Goal: Information Seeking & Learning: Learn about a topic

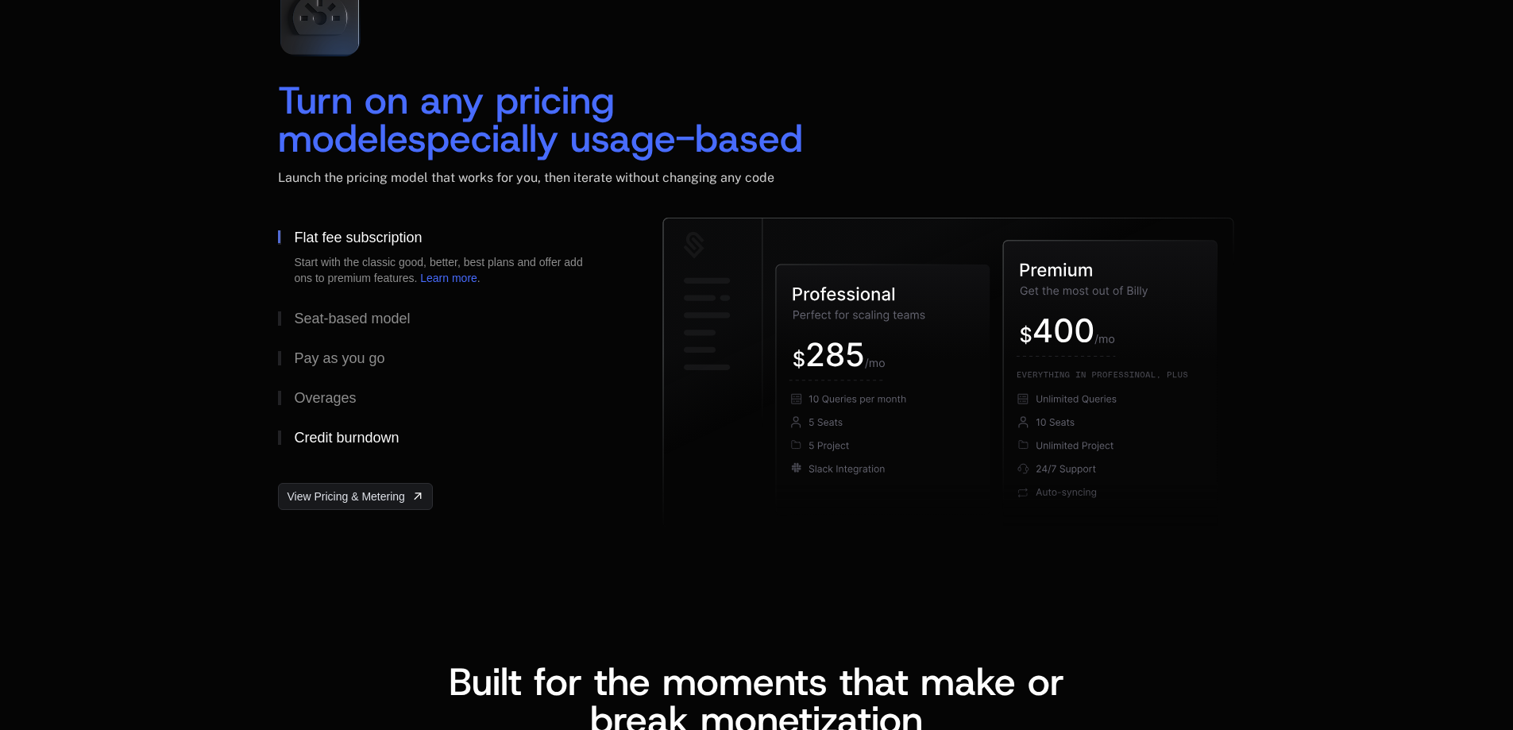
scroll to position [2303, 0]
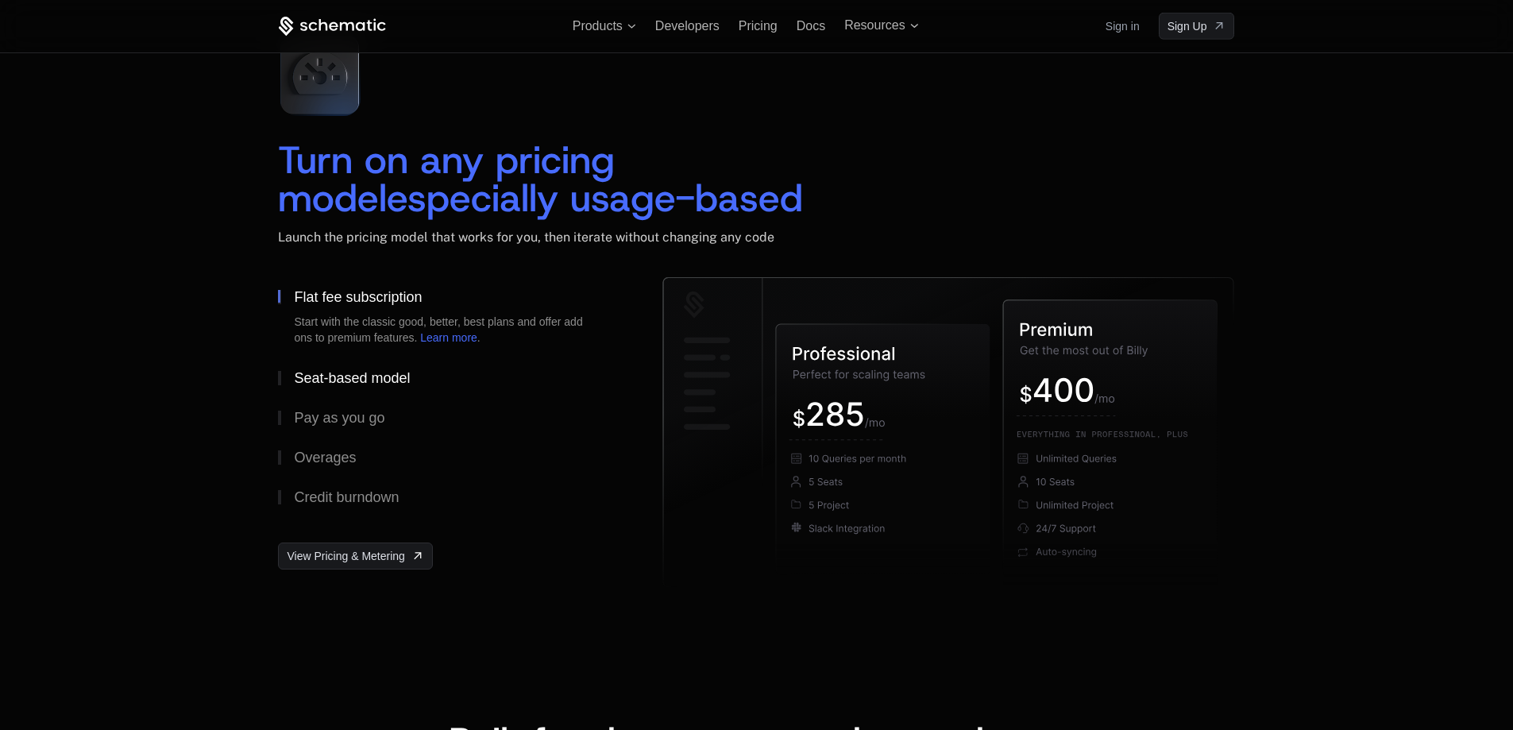
click at [307, 386] on button "Seat-based model" at bounding box center [445, 378] width 334 height 40
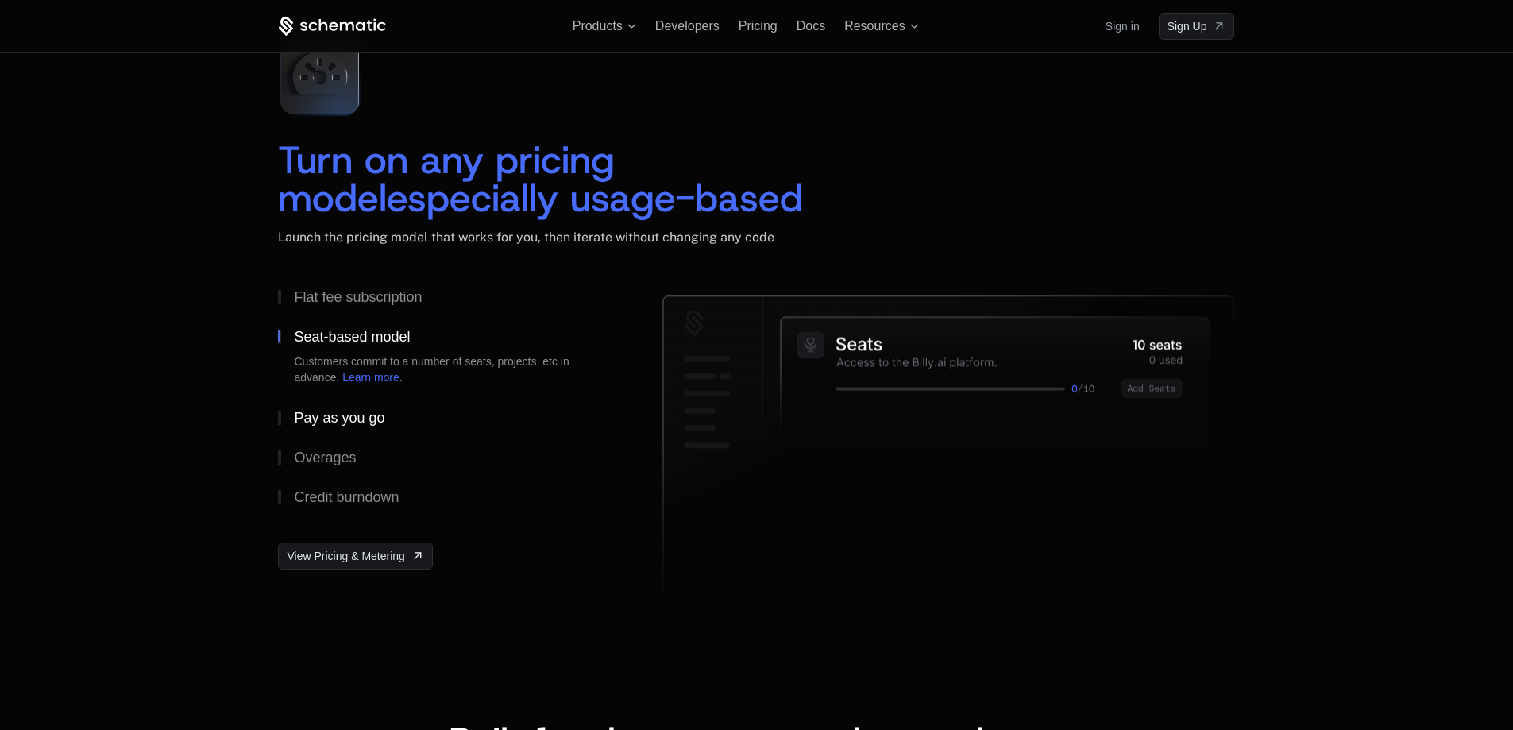
click at [311, 406] on button "Pay as you go" at bounding box center [445, 418] width 334 height 40
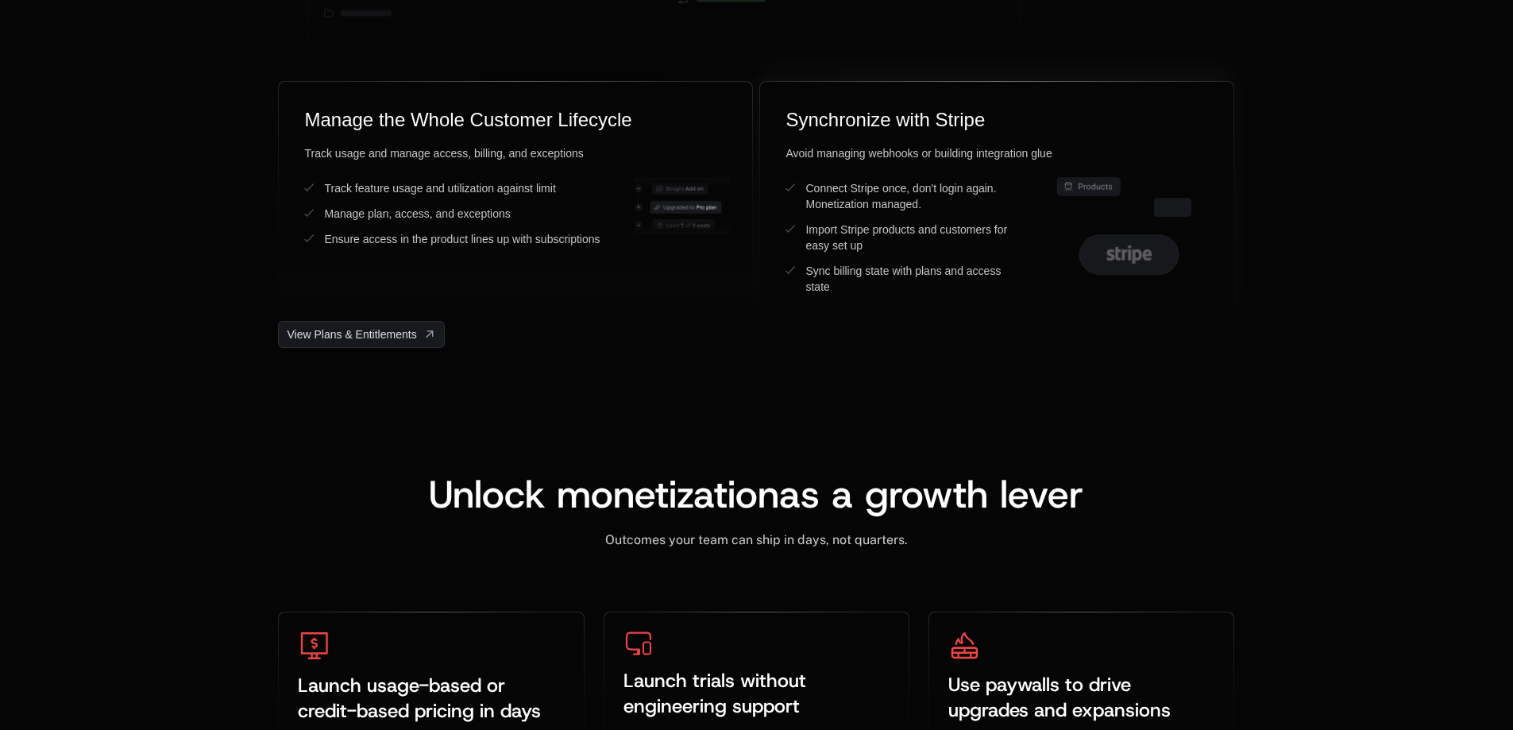
scroll to position [4447, 0]
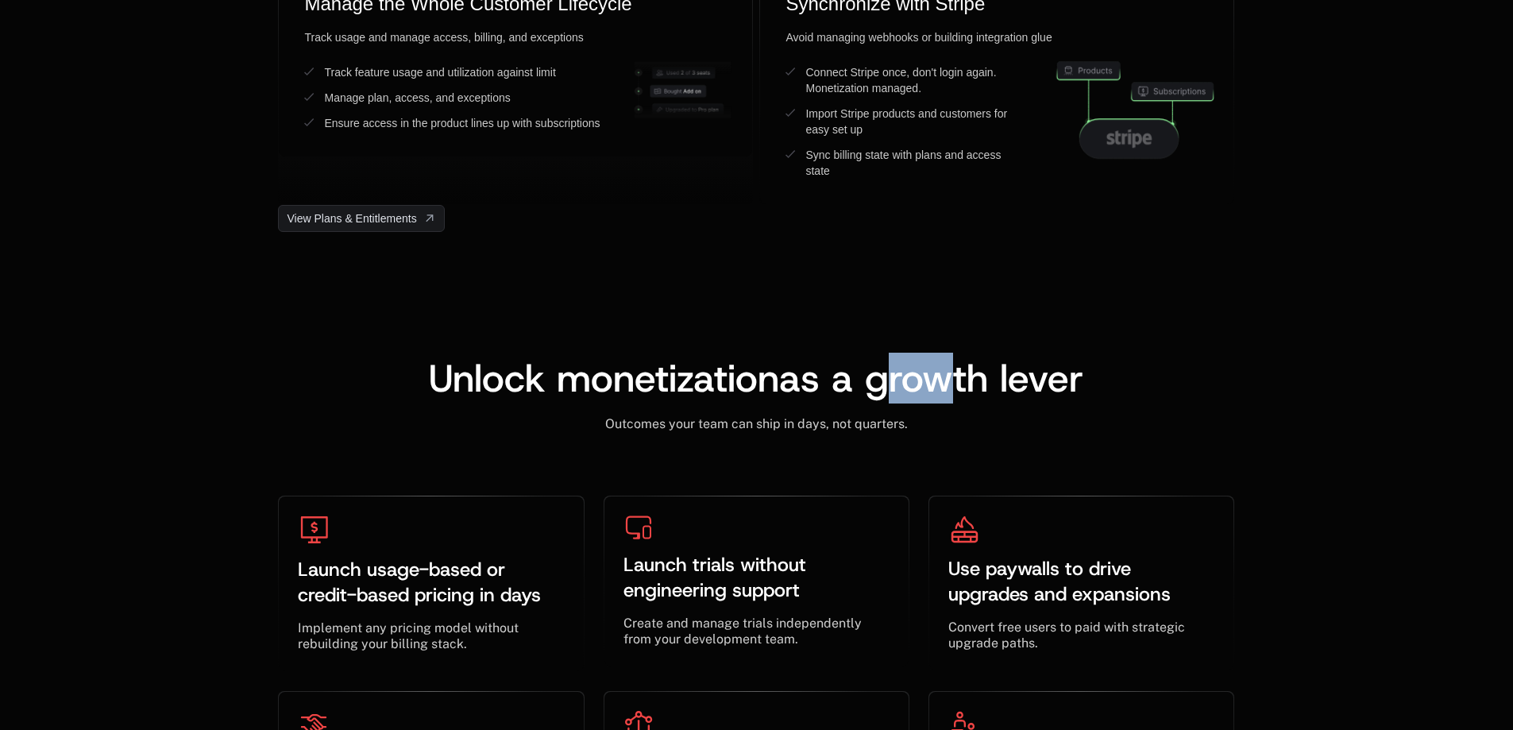
drag, startPoint x: 893, startPoint y: 379, endPoint x: 963, endPoint y: 382, distance: 69.2
click at [963, 382] on span "as a growth lever" at bounding box center [931, 378] width 304 height 51
click at [961, 381] on span "as a growth lever" at bounding box center [931, 378] width 304 height 51
drag, startPoint x: 959, startPoint y: 380, endPoint x: 890, endPoint y: 383, distance: 69.1
click at [890, 383] on span "as a growth lever" at bounding box center [931, 378] width 304 height 51
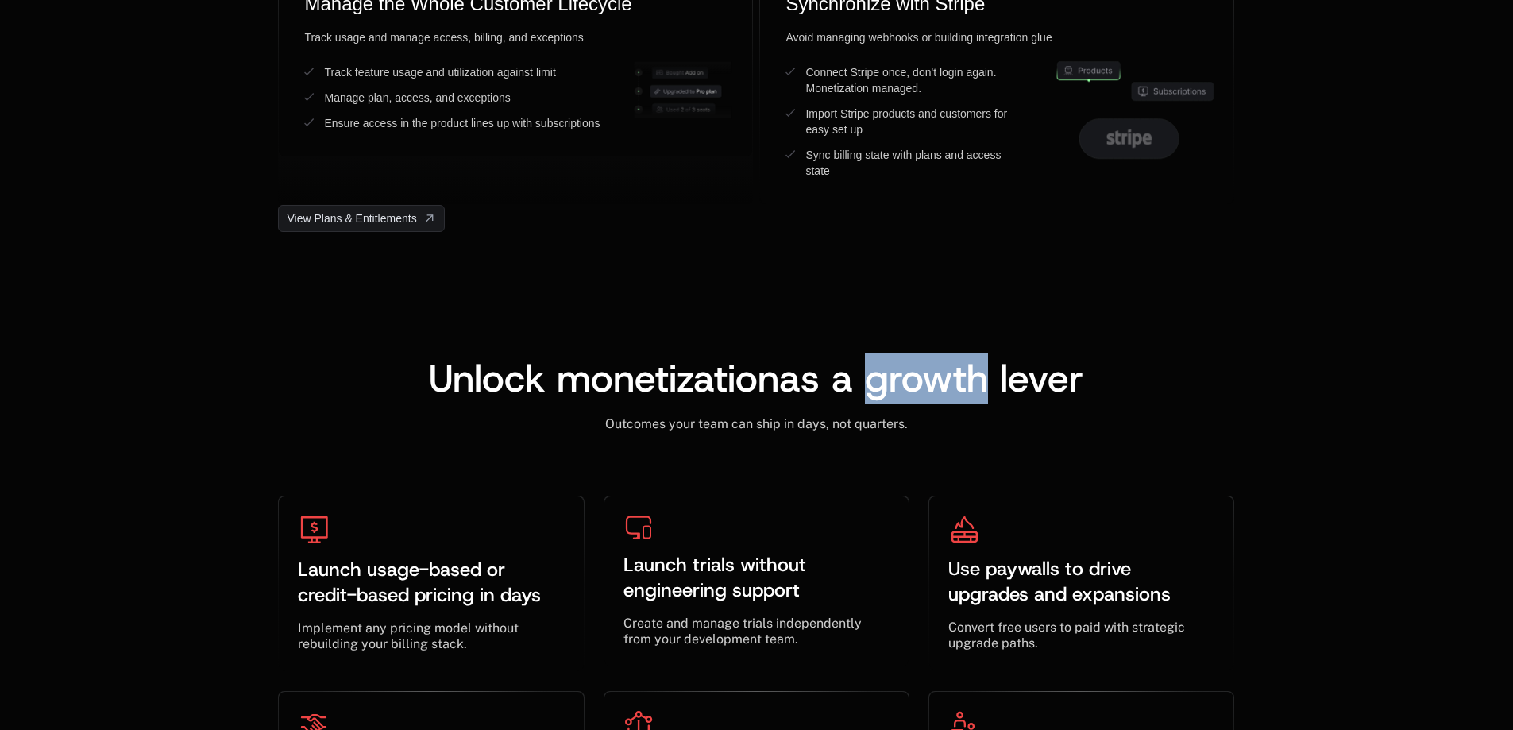
click at [868, 383] on span "as a growth lever" at bounding box center [931, 378] width 304 height 51
drag, startPoint x: 870, startPoint y: 383, endPoint x: 948, endPoint y: 383, distance: 78.6
click at [948, 383] on span "as a growth lever" at bounding box center [931, 378] width 304 height 51
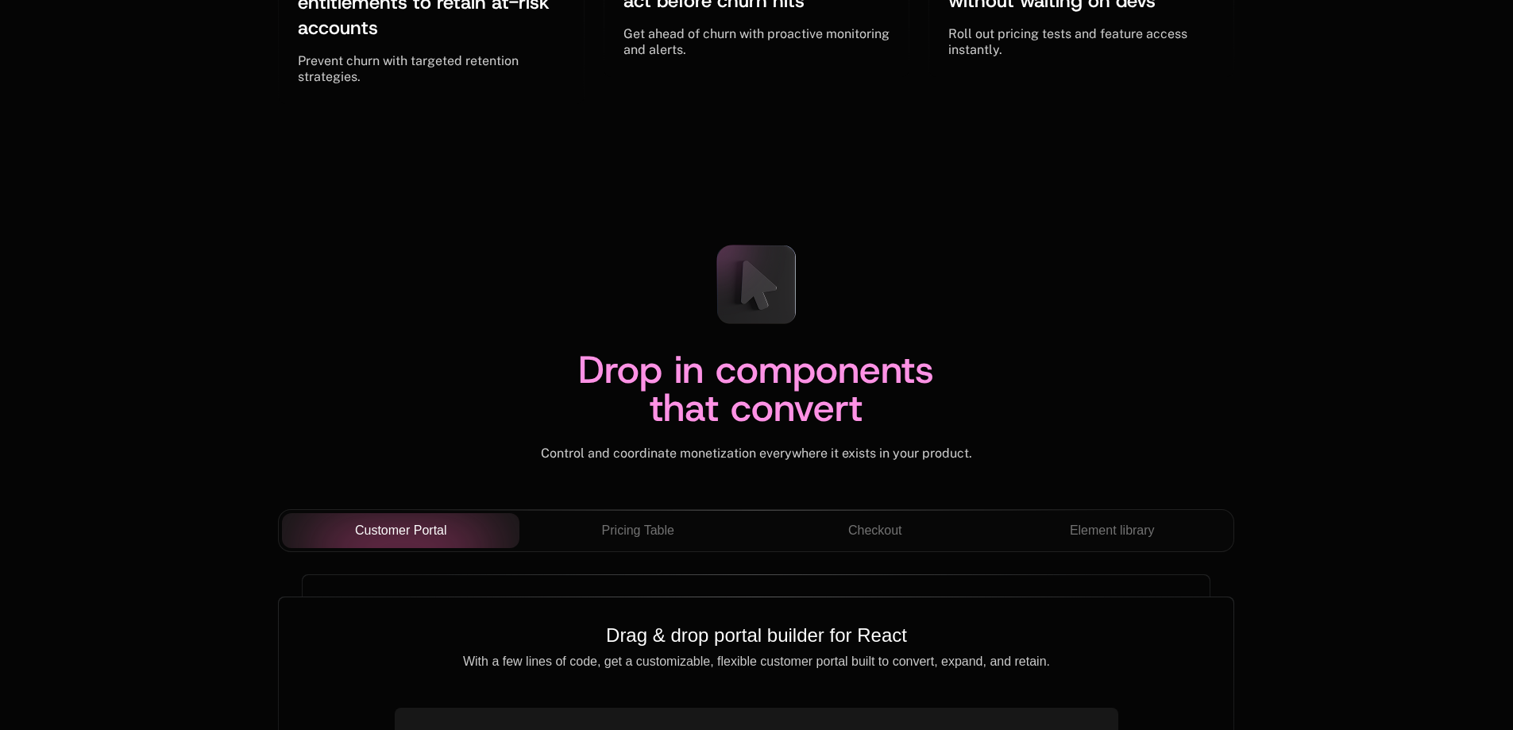
scroll to position [5242, 0]
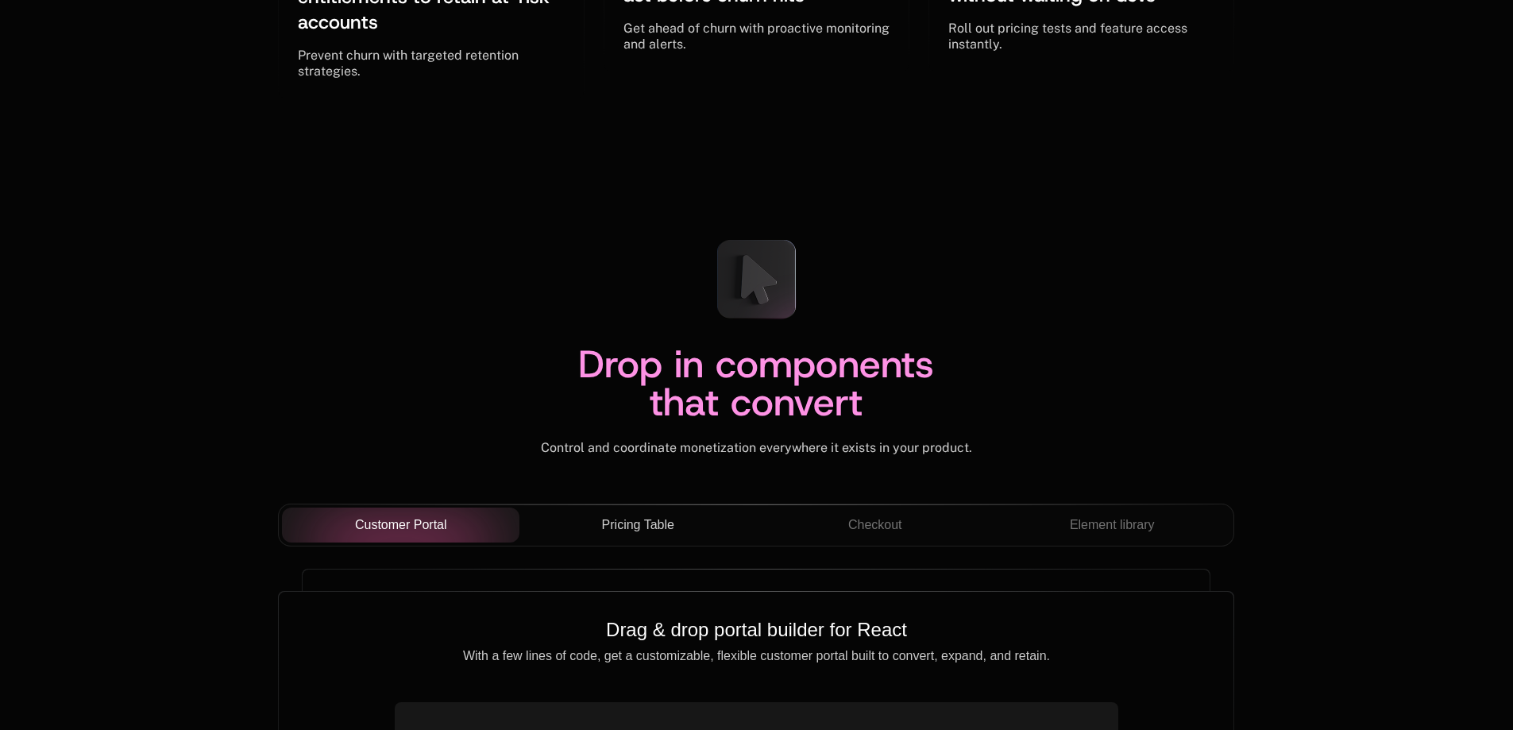
click at [666, 518] on span "Pricing Table" at bounding box center [638, 524] width 72 height 19
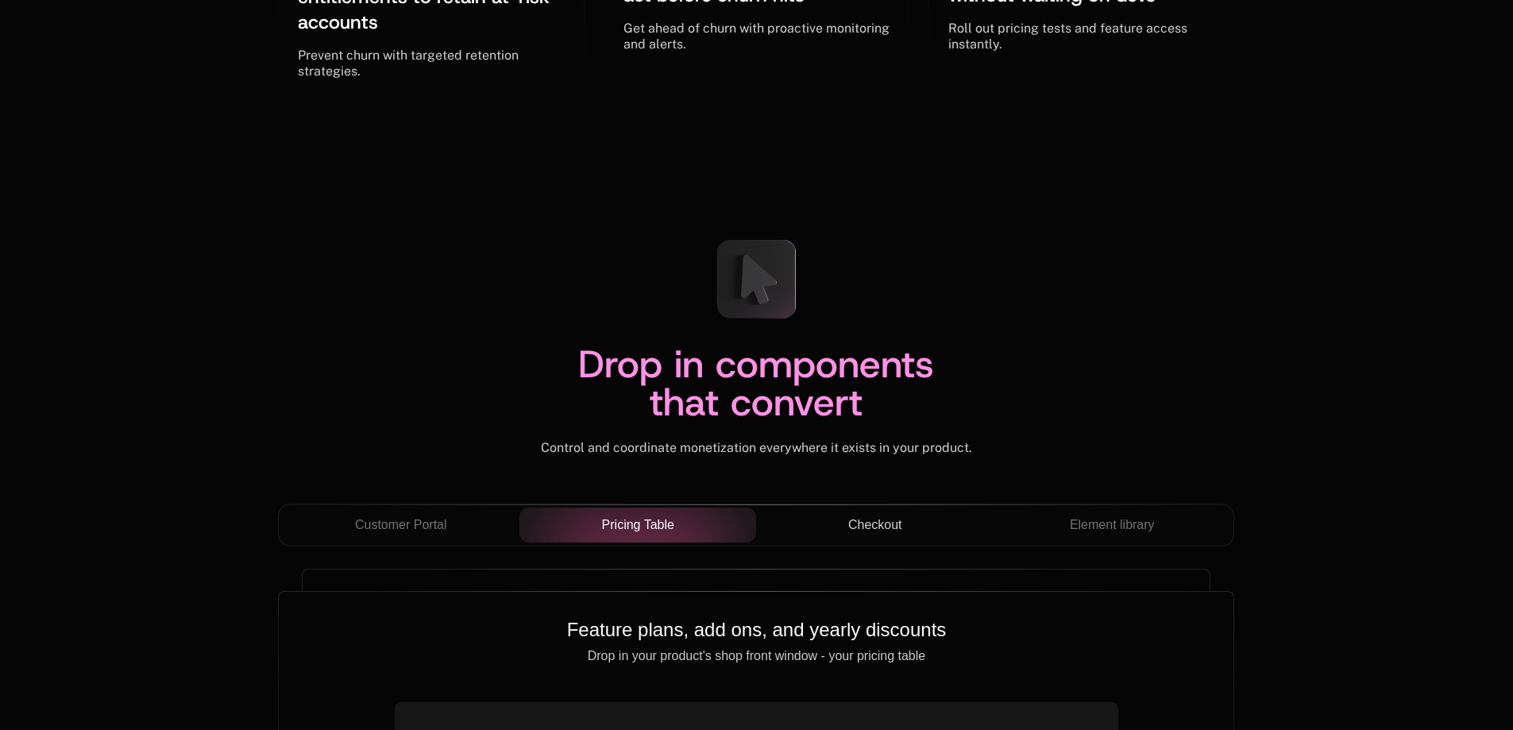
click at [909, 515] on button "Checkout" at bounding box center [874, 524] width 237 height 35
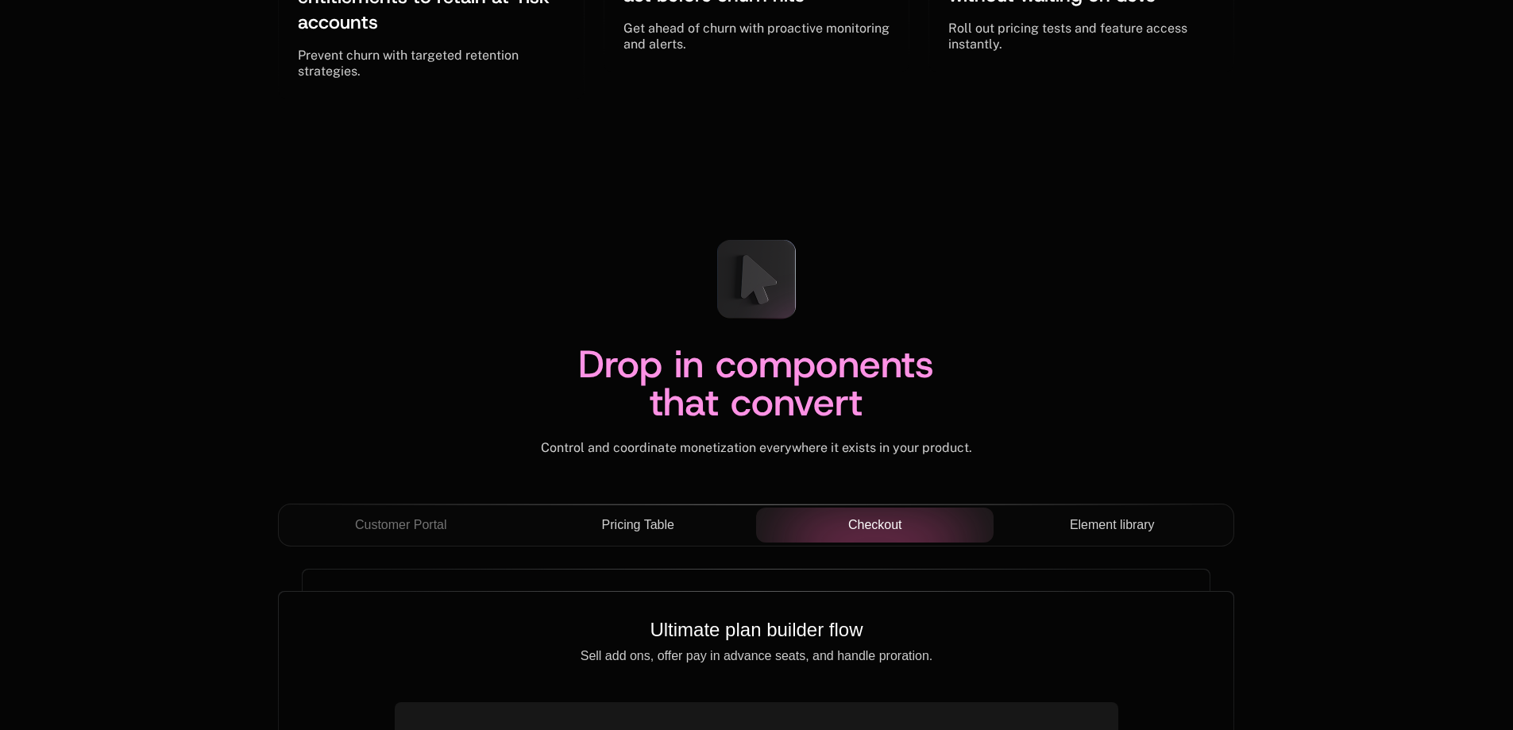
click at [1120, 523] on span "Element library" at bounding box center [1112, 524] width 85 height 19
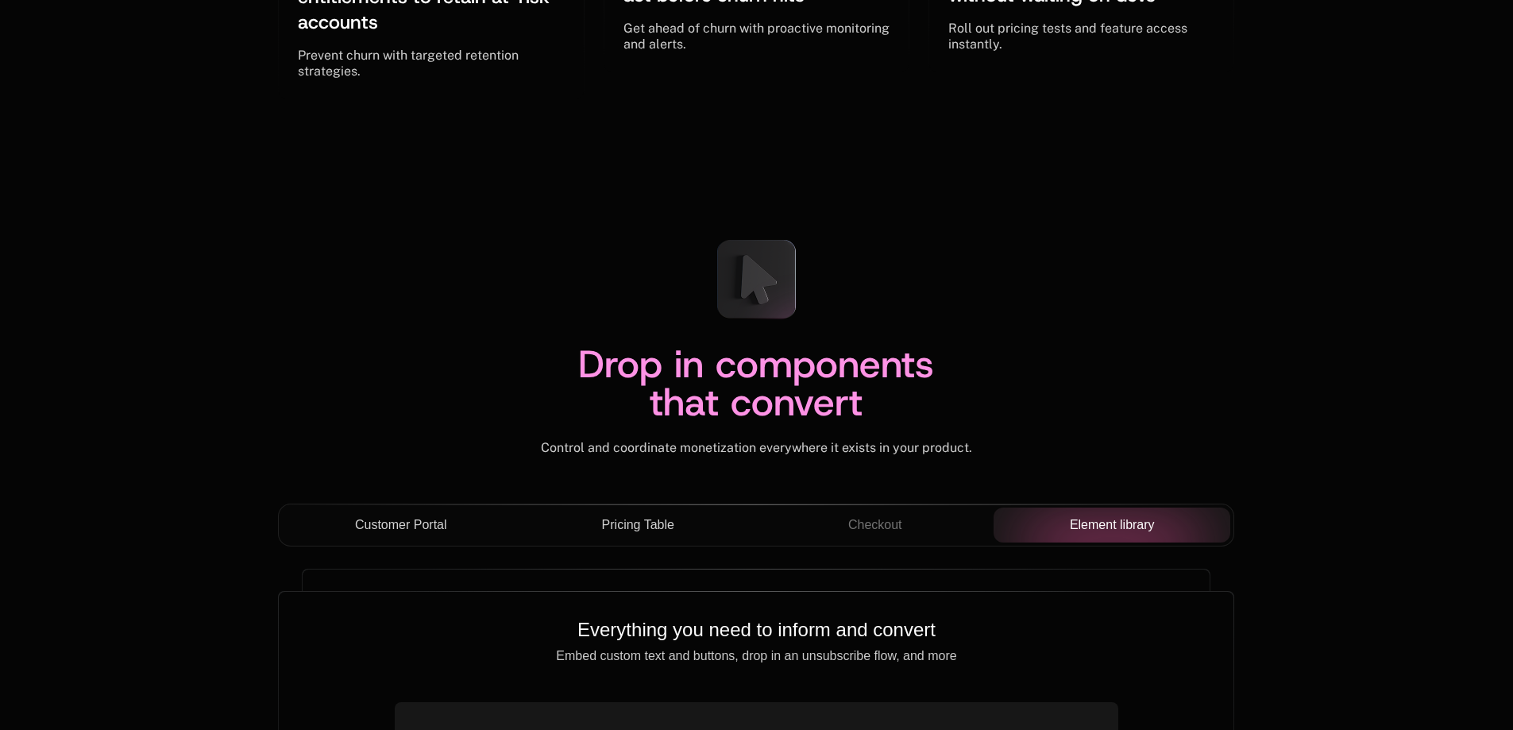
click at [398, 524] on span "Customer Portal" at bounding box center [401, 524] width 92 height 19
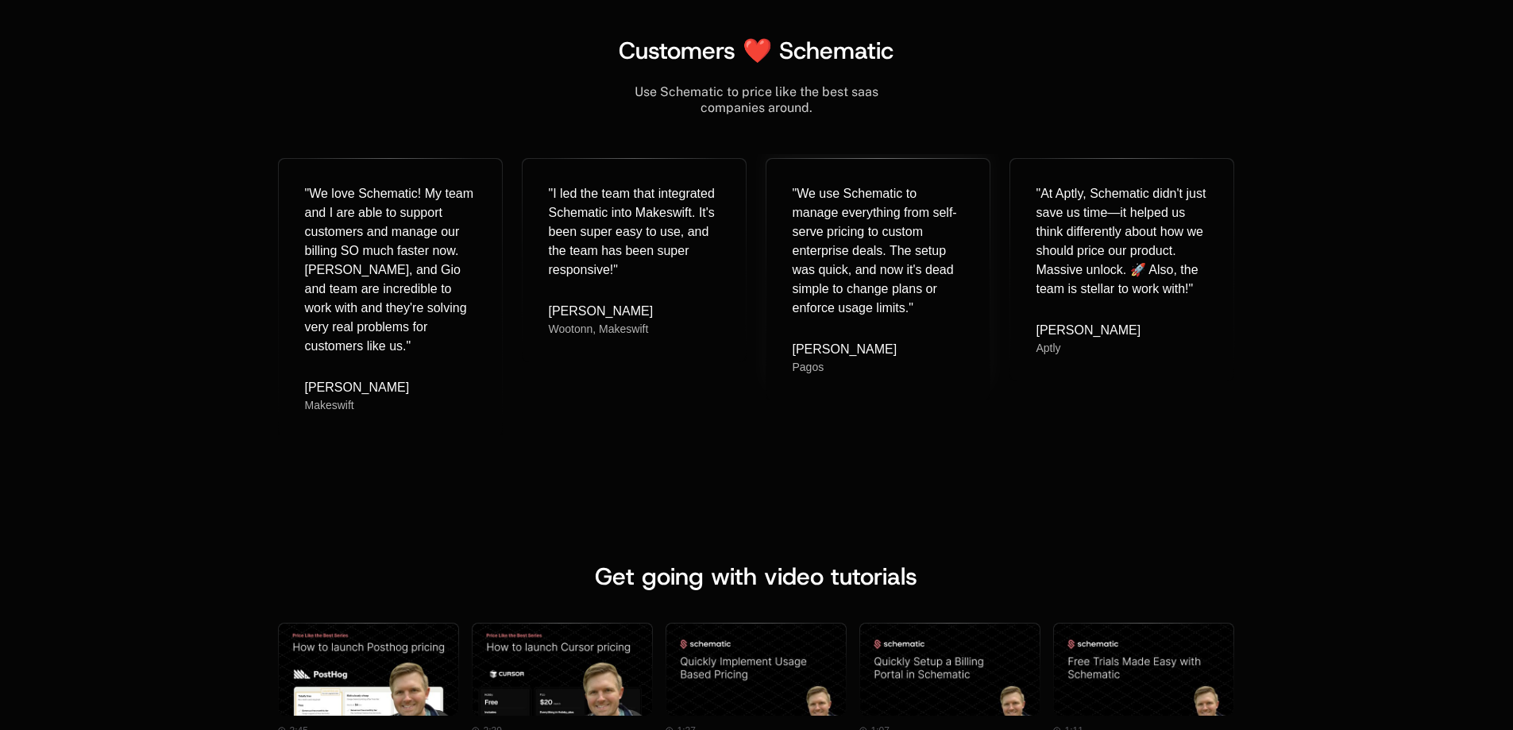
scroll to position [6830, 0]
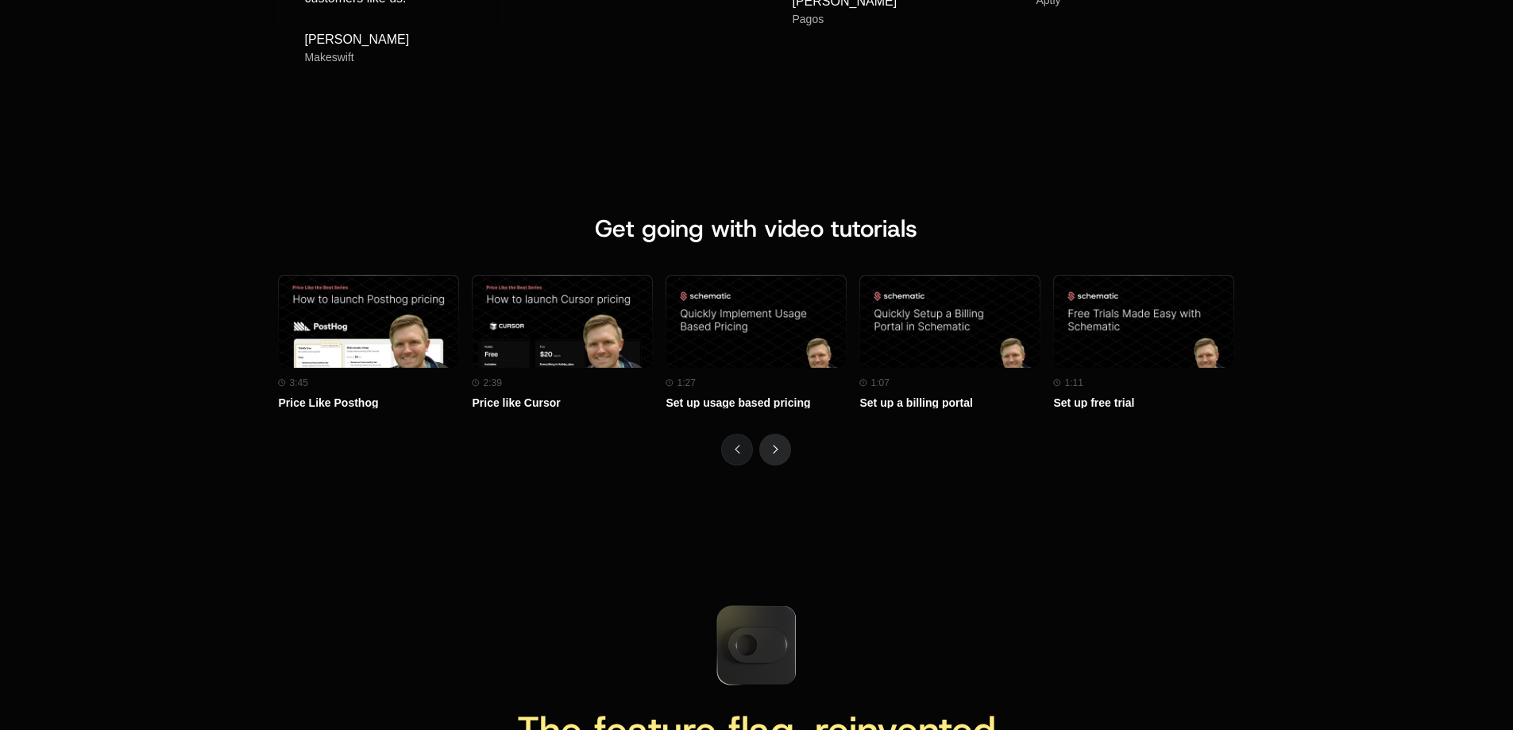
click at [766, 449] on button "Next" at bounding box center [775, 450] width 32 height 32
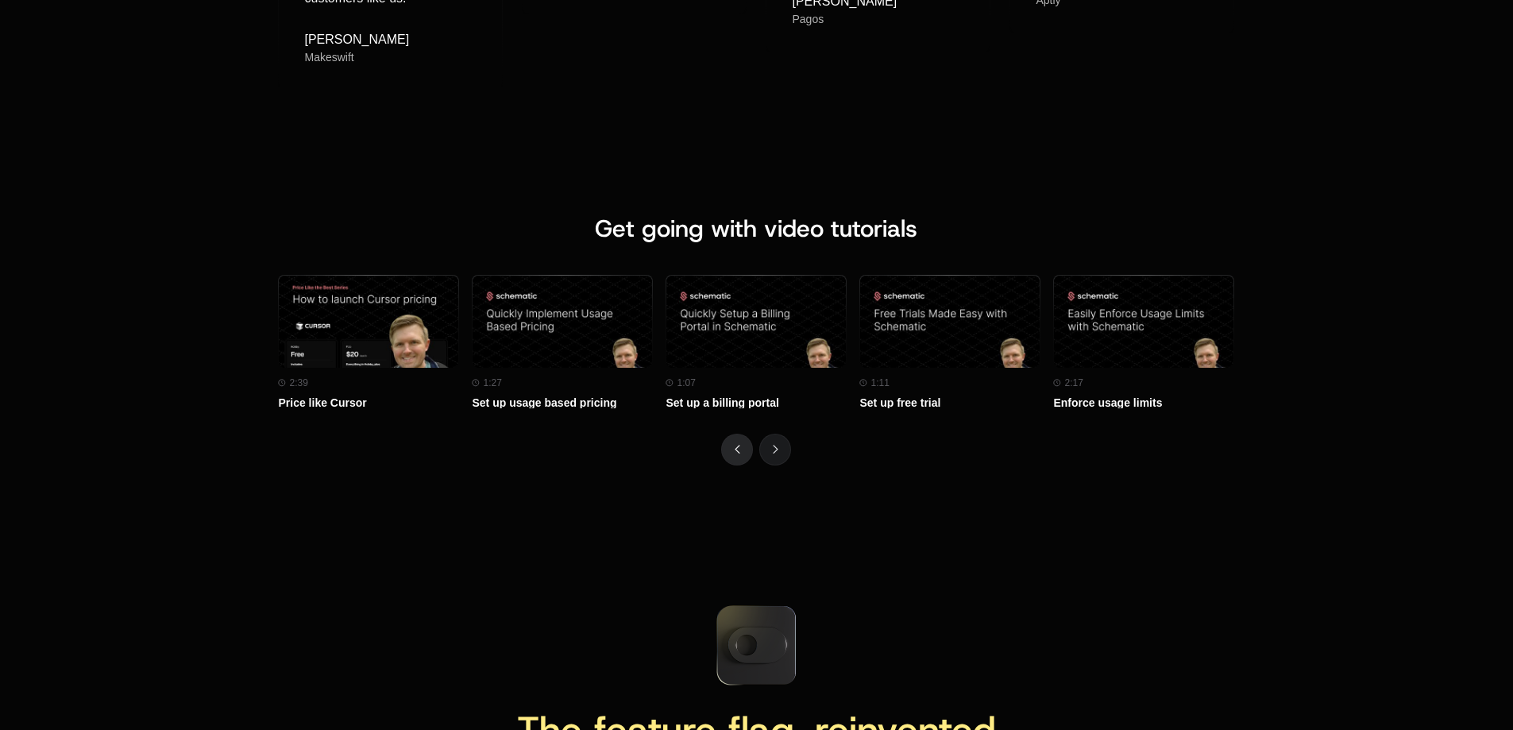
click at [741, 449] on button "Previous" at bounding box center [737, 450] width 32 height 32
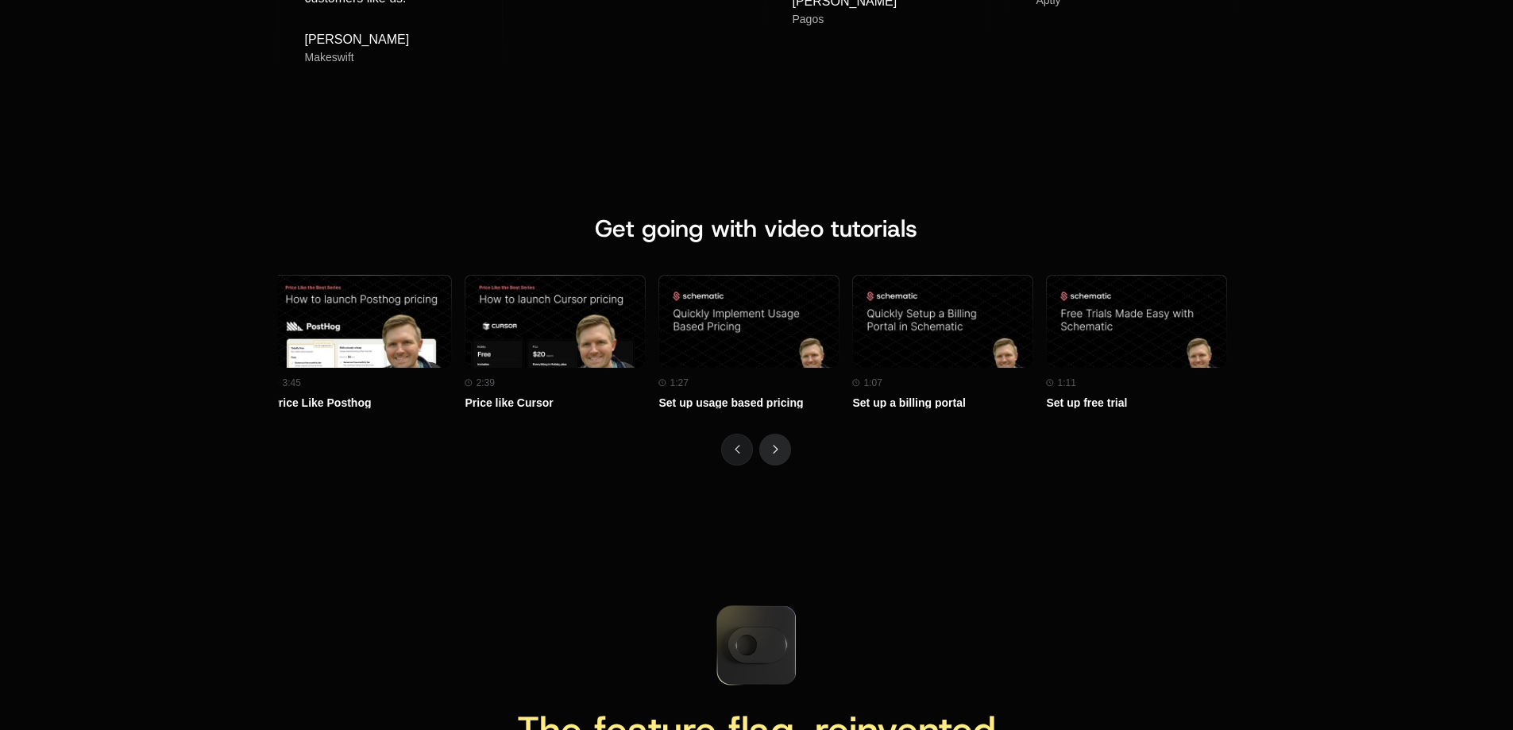
scroll to position [0, 0]
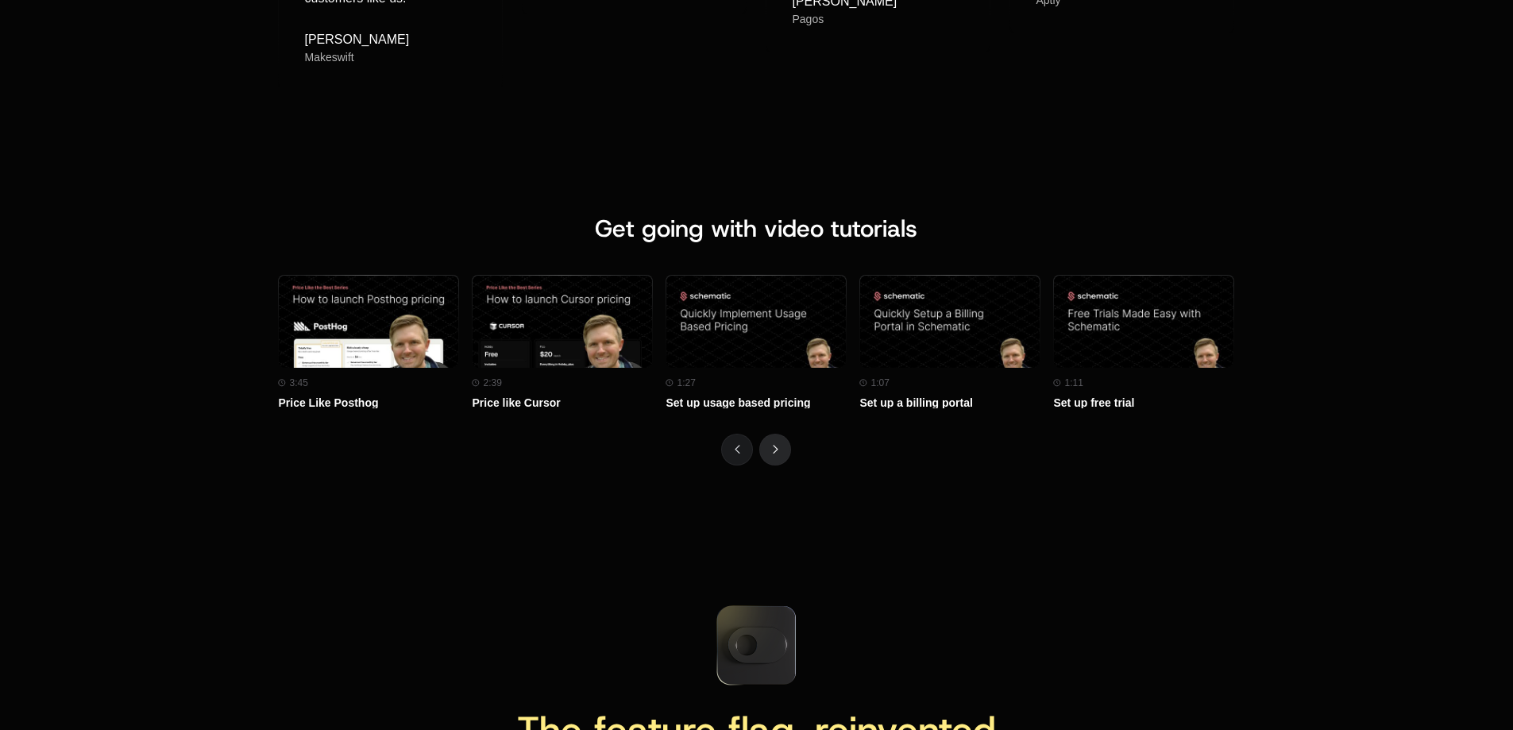
click at [774, 451] on icon "Next" at bounding box center [776, 449] width 6 height 9
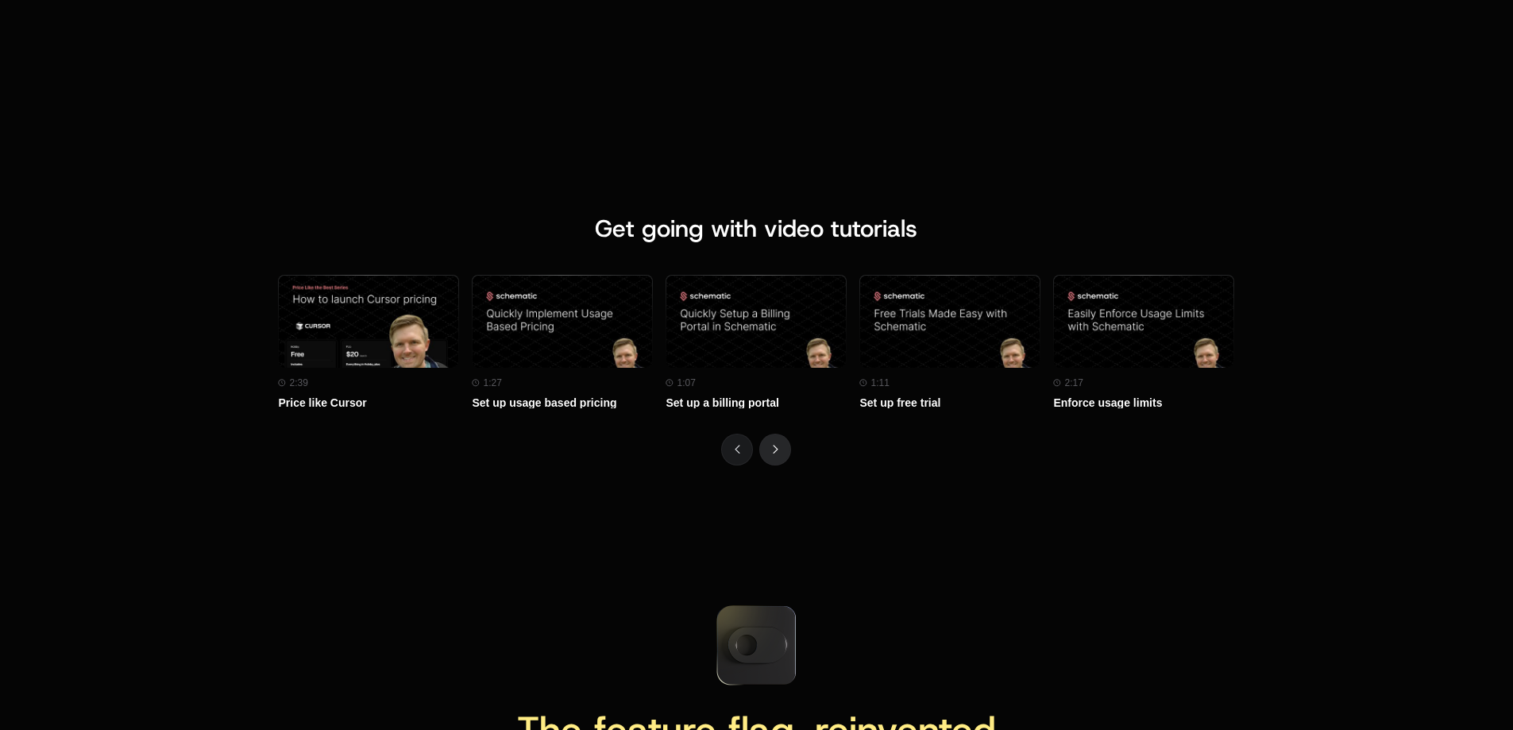
click at [774, 451] on icon "Next" at bounding box center [776, 449] width 6 height 9
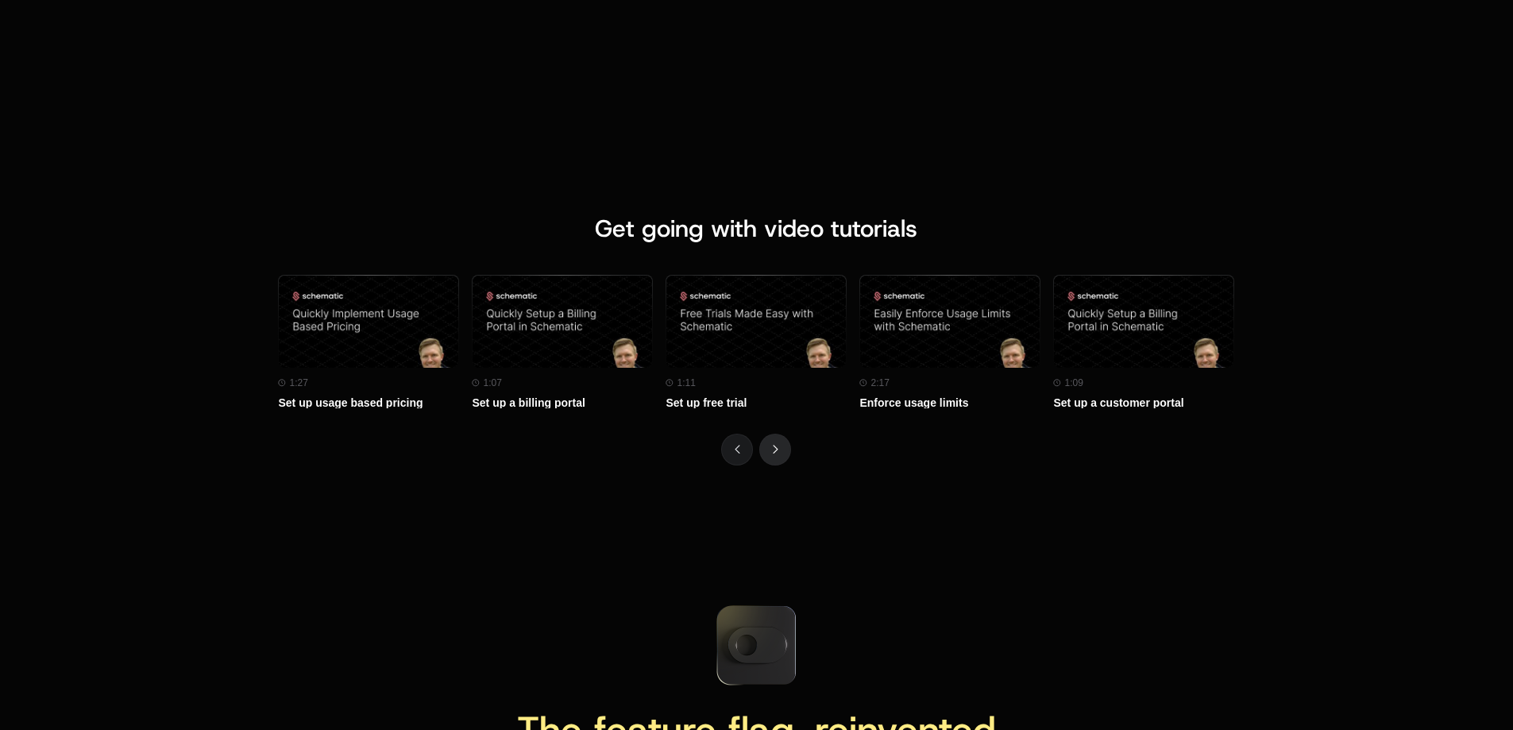
click at [774, 451] on icon "Next" at bounding box center [776, 449] width 6 height 9
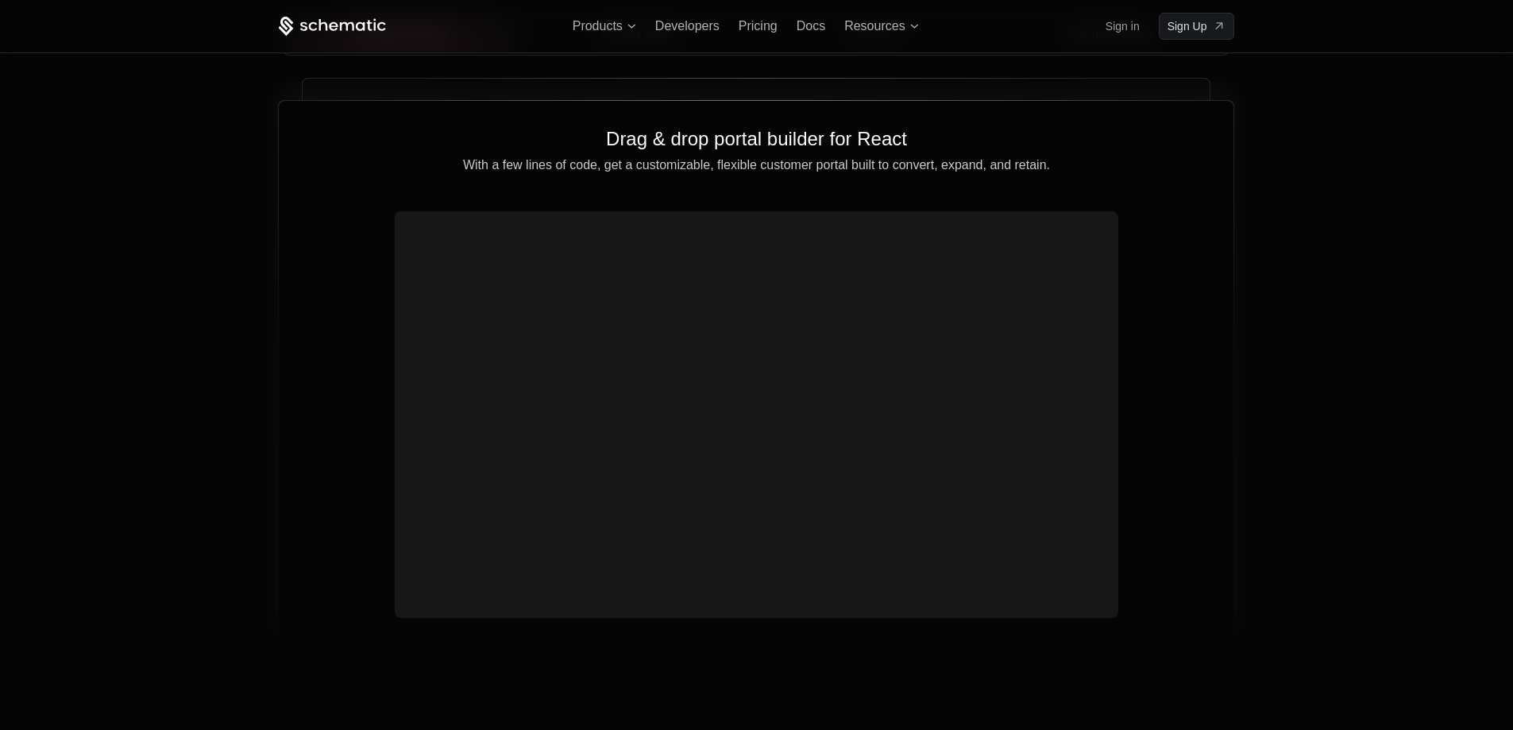
scroll to position [5510, 0]
